Goal: Information Seeking & Learning: Learn about a topic

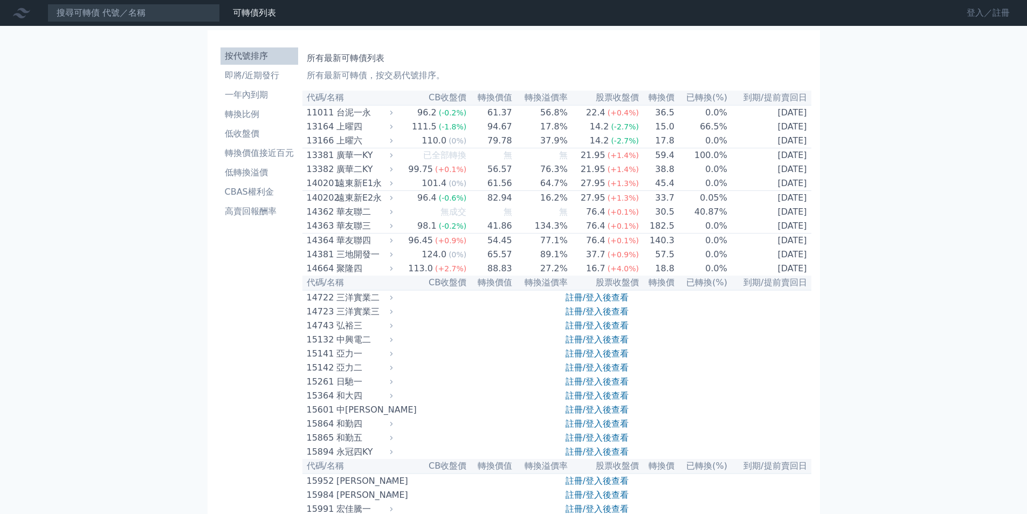
click at [971, 12] on link "登入／註冊" at bounding box center [988, 12] width 60 height 17
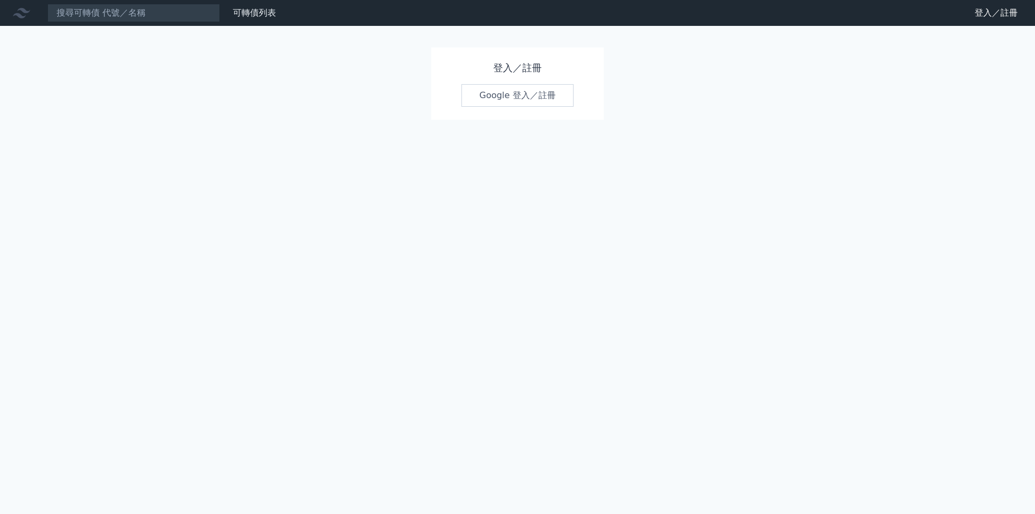
click at [494, 96] on link "Google 登入／註冊" at bounding box center [518, 95] width 112 height 23
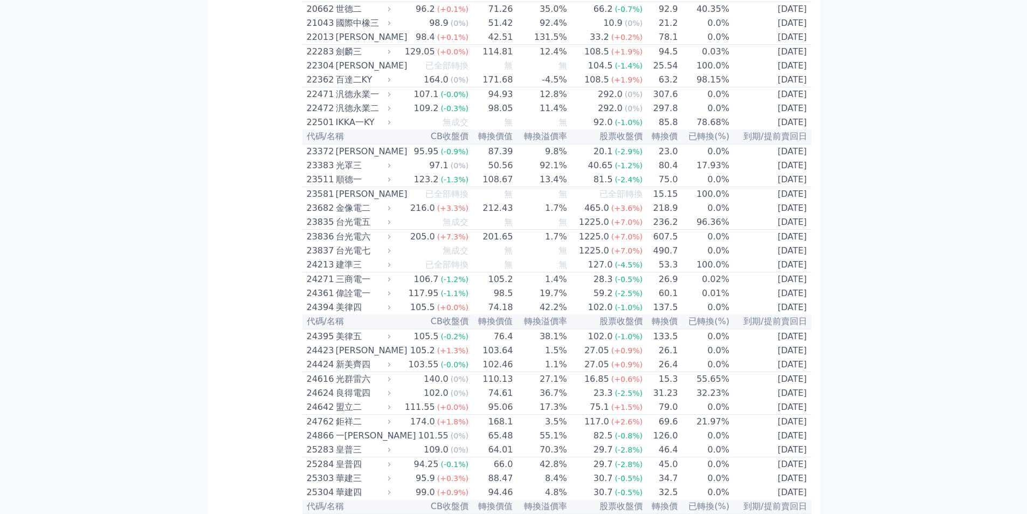
scroll to position [809, 0]
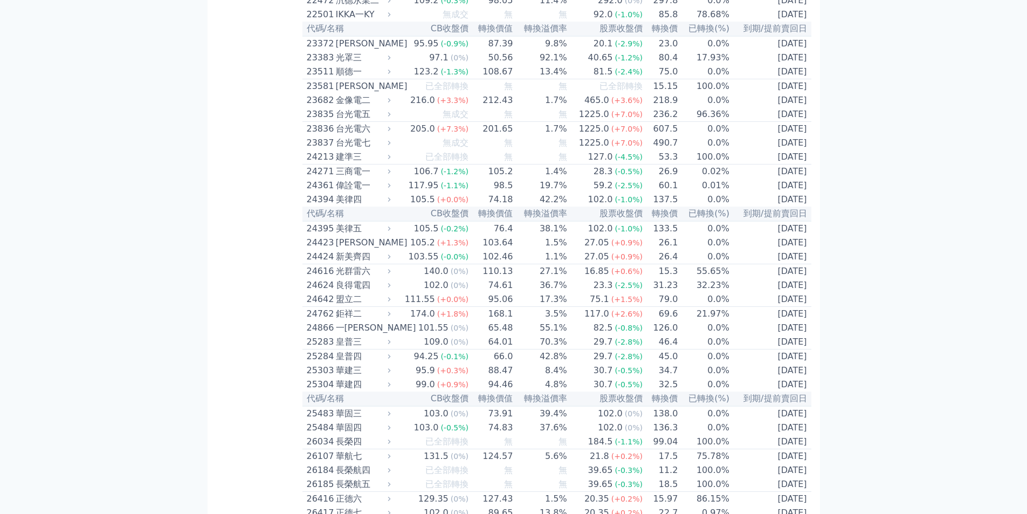
click at [437, 107] on div "216.0" at bounding box center [422, 100] width 29 height 13
click at [363, 107] on div "金像電二" at bounding box center [362, 100] width 53 height 13
click at [362, 107] on div "金像電二" at bounding box center [362, 100] width 53 height 13
click at [311, 178] on div "24271" at bounding box center [320, 171] width 26 height 13
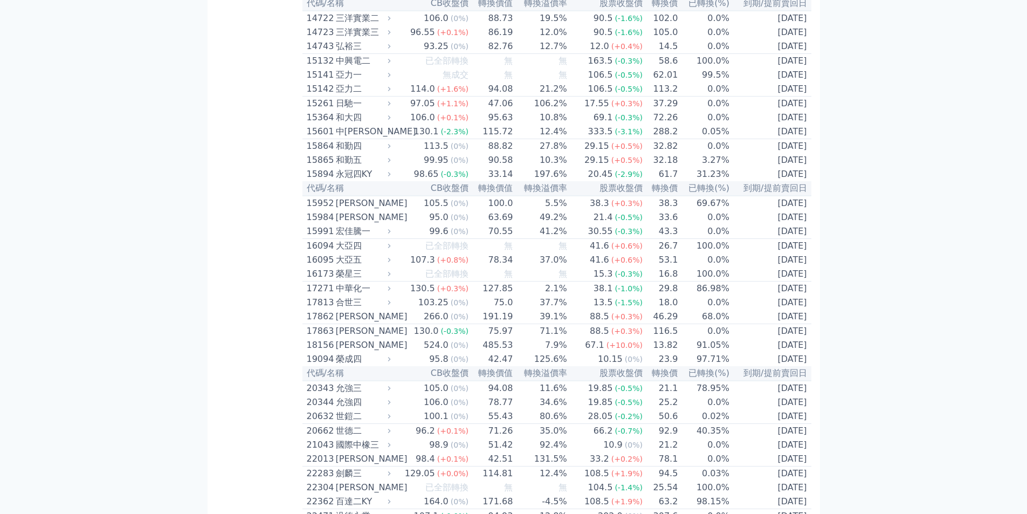
scroll to position [270, 0]
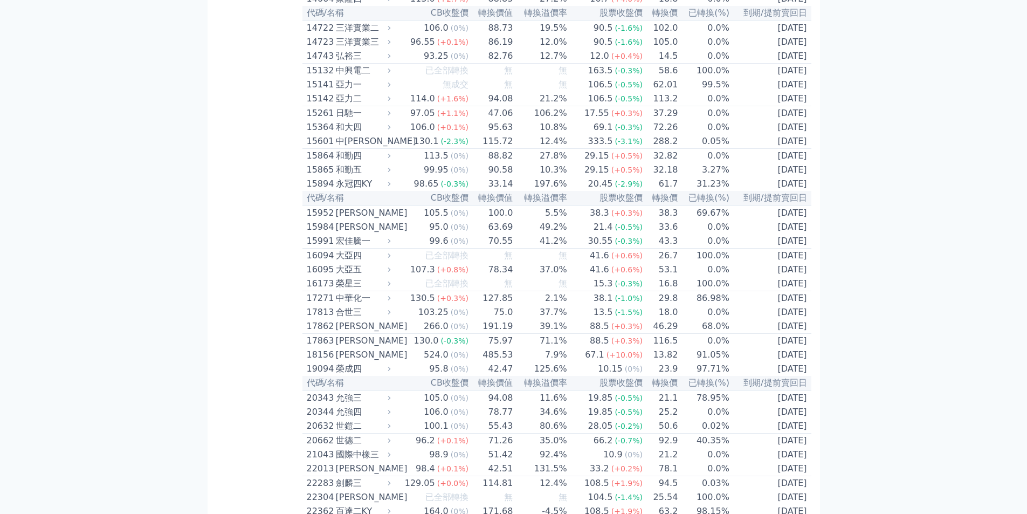
click at [362, 91] on div "亞力一" at bounding box center [362, 84] width 53 height 13
click at [361, 91] on div "亞力一" at bounding box center [362, 84] width 53 height 13
click at [360, 91] on div "亞力一" at bounding box center [362, 84] width 53 height 13
drag, startPoint x: 344, startPoint y: 127, endPoint x: 346, endPoint y: 138, distance: 11.4
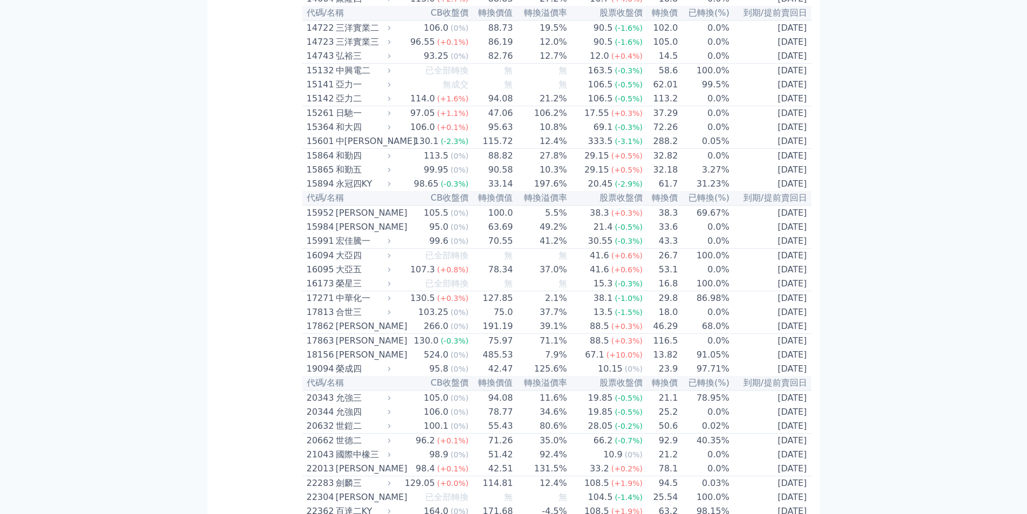
click at [349, 120] on div "日馳一" at bounding box center [362, 113] width 53 height 13
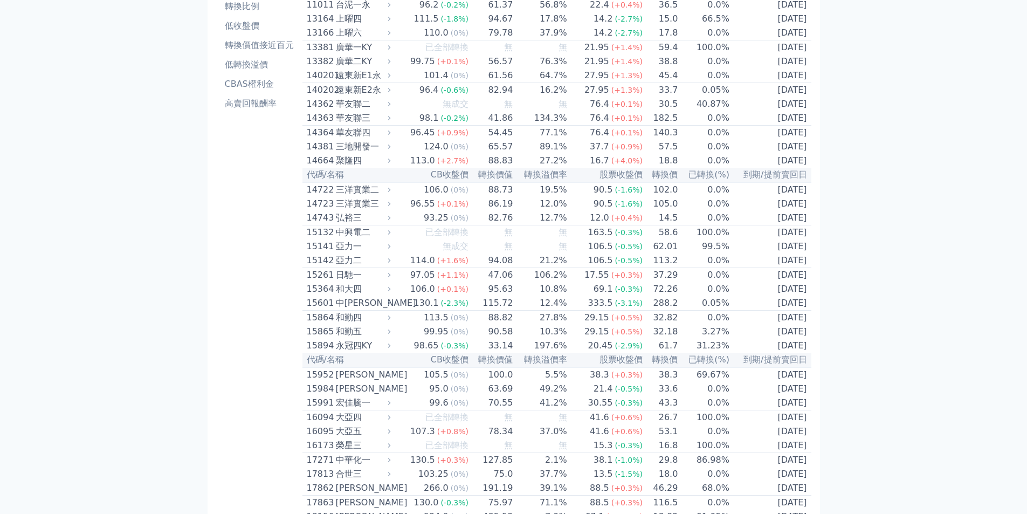
scroll to position [0, 0]
